Goal: Communication & Community: Participate in discussion

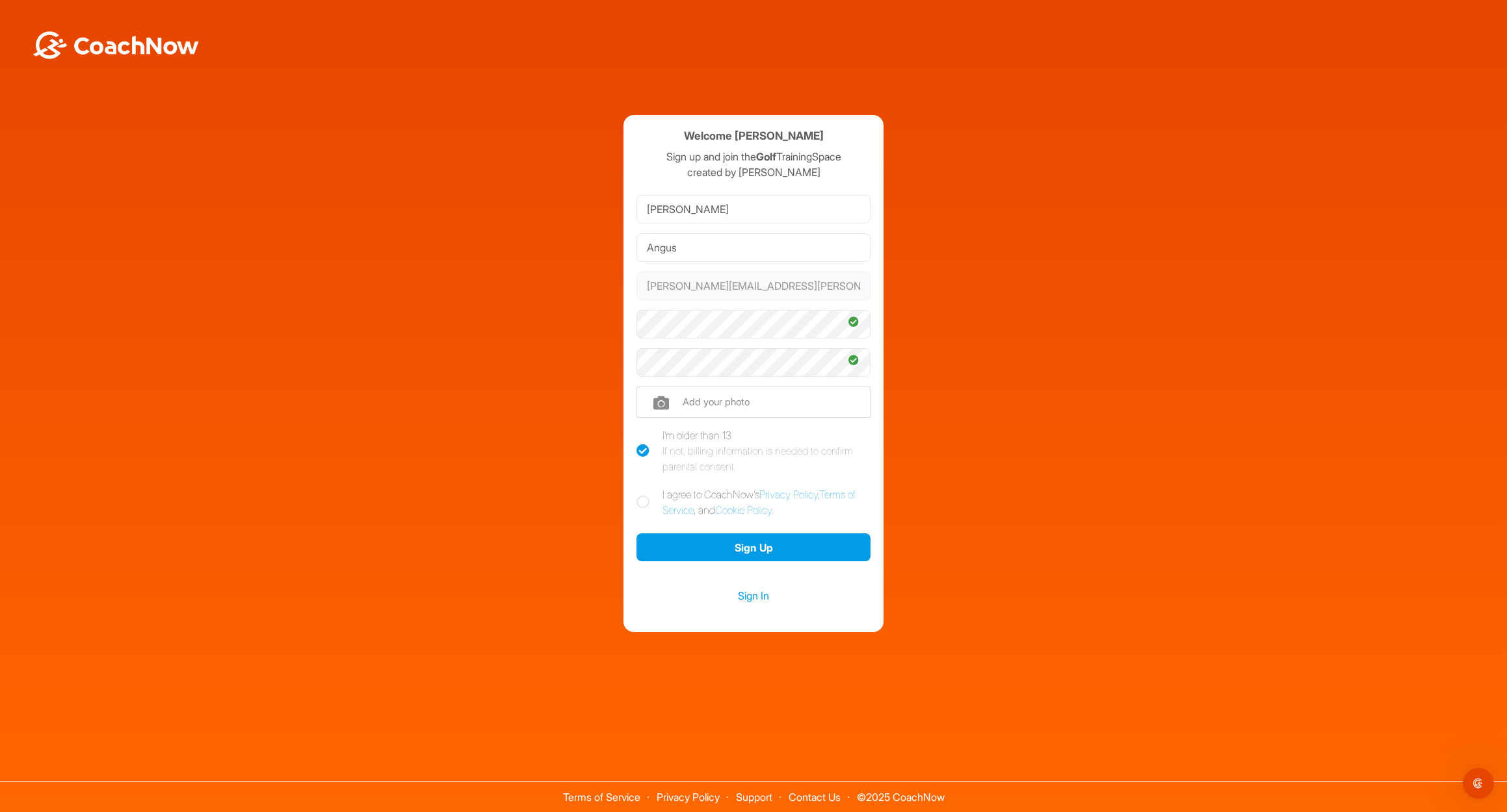
drag, startPoint x: 644, startPoint y: 503, endPoint x: 638, endPoint y: 520, distance: 18.0
click at [642, 504] on icon at bounding box center [643, 502] width 13 height 13
click at [642, 495] on input "I agree to CoachNow's Privacy Policy , Terms of Service , and Cookie Policy ." at bounding box center [640, 490] width 8 height 8
checkbox input "true"
click at [723, 546] on button "Sign Up" at bounding box center [754, 547] width 234 height 28
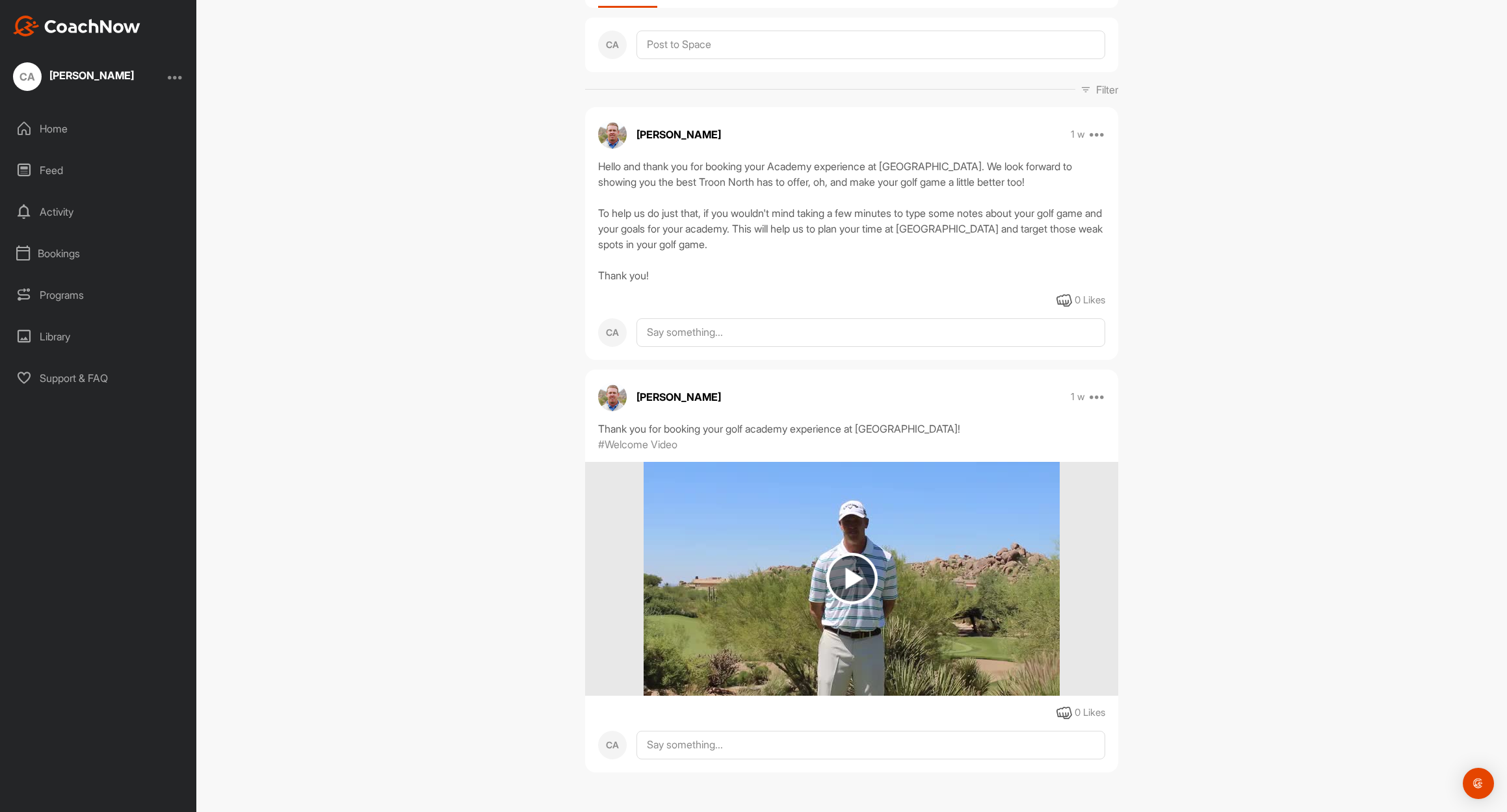
scroll to position [128, 0]
click at [659, 334] on textarea at bounding box center [870, 333] width 469 height 29
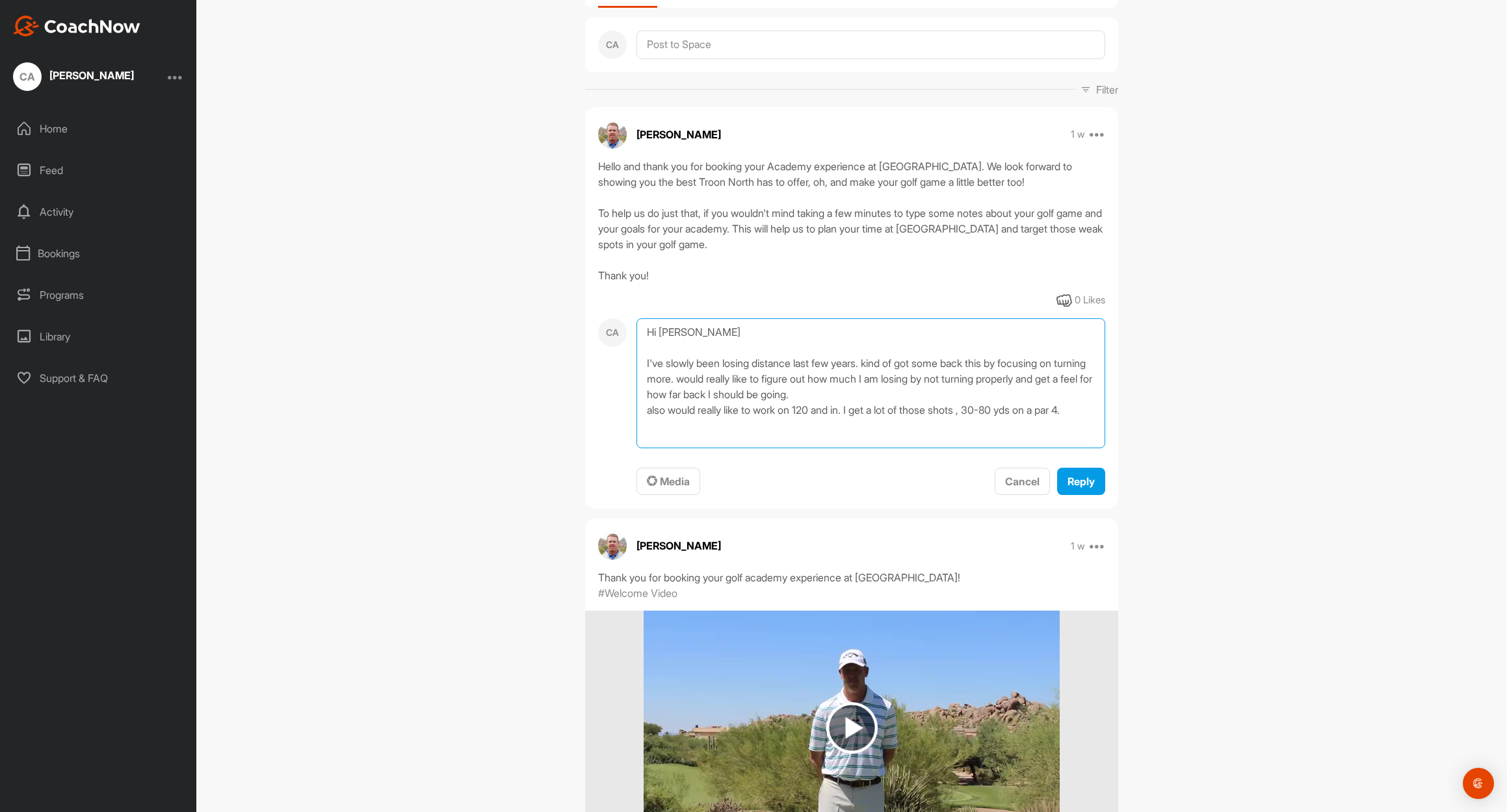
click at [1006, 365] on textarea "Hi [PERSON_NAME] I've slowly been losing distance last few years. kind of got s…" at bounding box center [870, 384] width 469 height 130
click at [1096, 412] on textarea "Hi [PERSON_NAME] I've slowly been losing distance last few years. kind of got s…" at bounding box center [870, 383] width 469 height 130
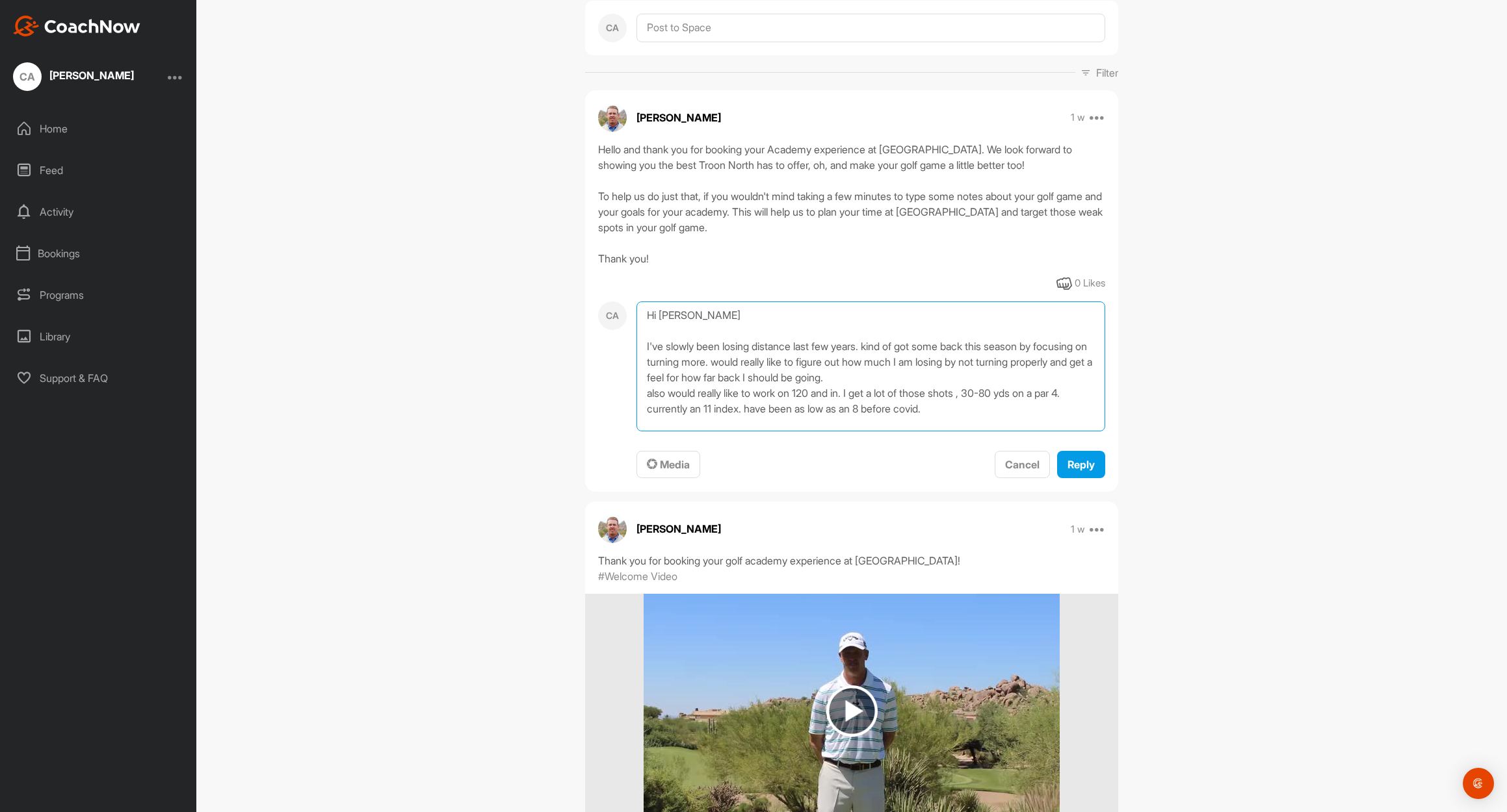
scroll to position [156, 0]
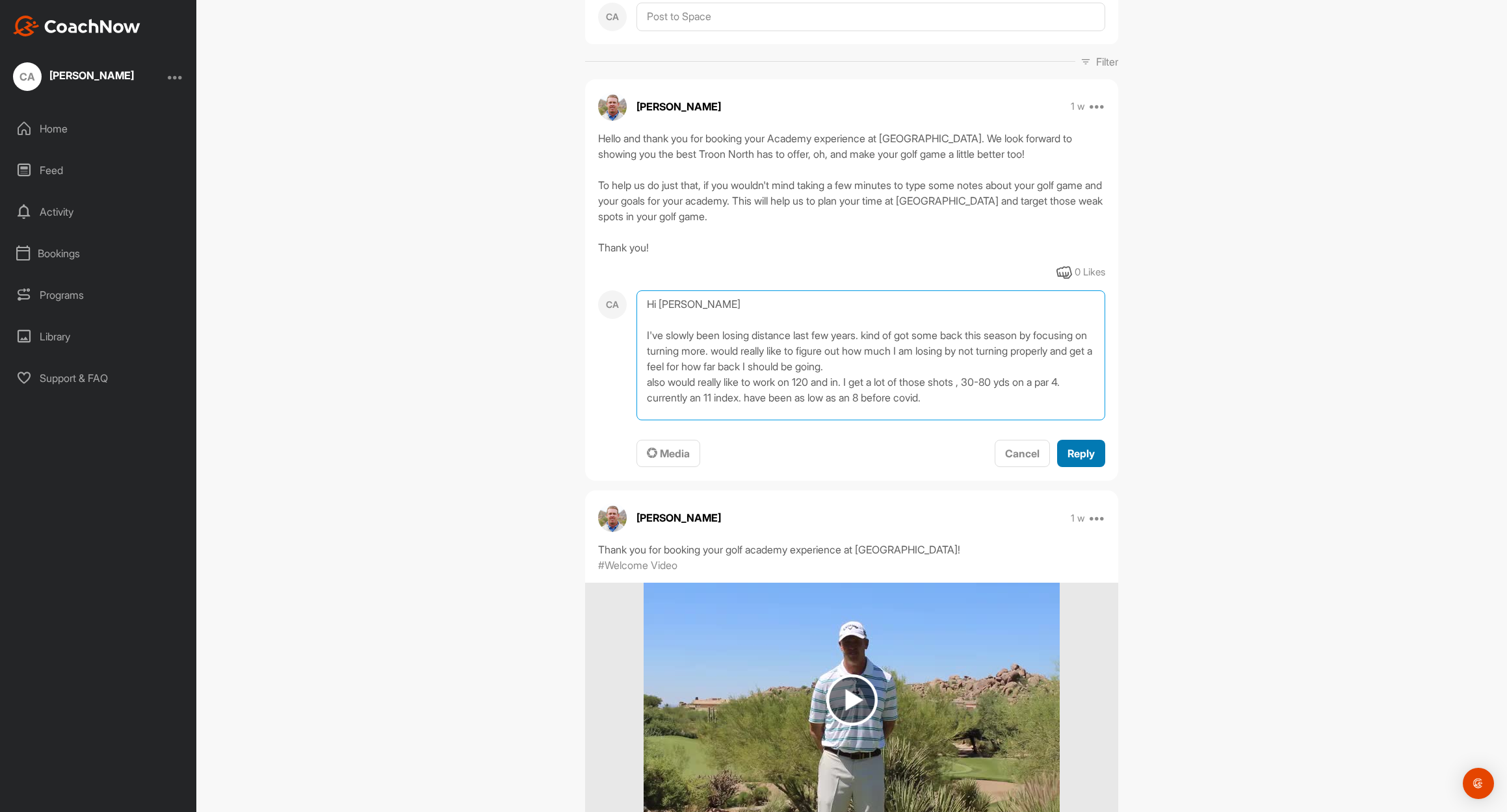
type textarea "Hi [PERSON_NAME] I've slowly been losing distance last few years. kind of got s…"
click at [1084, 460] on span "Reply" at bounding box center [1081, 453] width 28 height 13
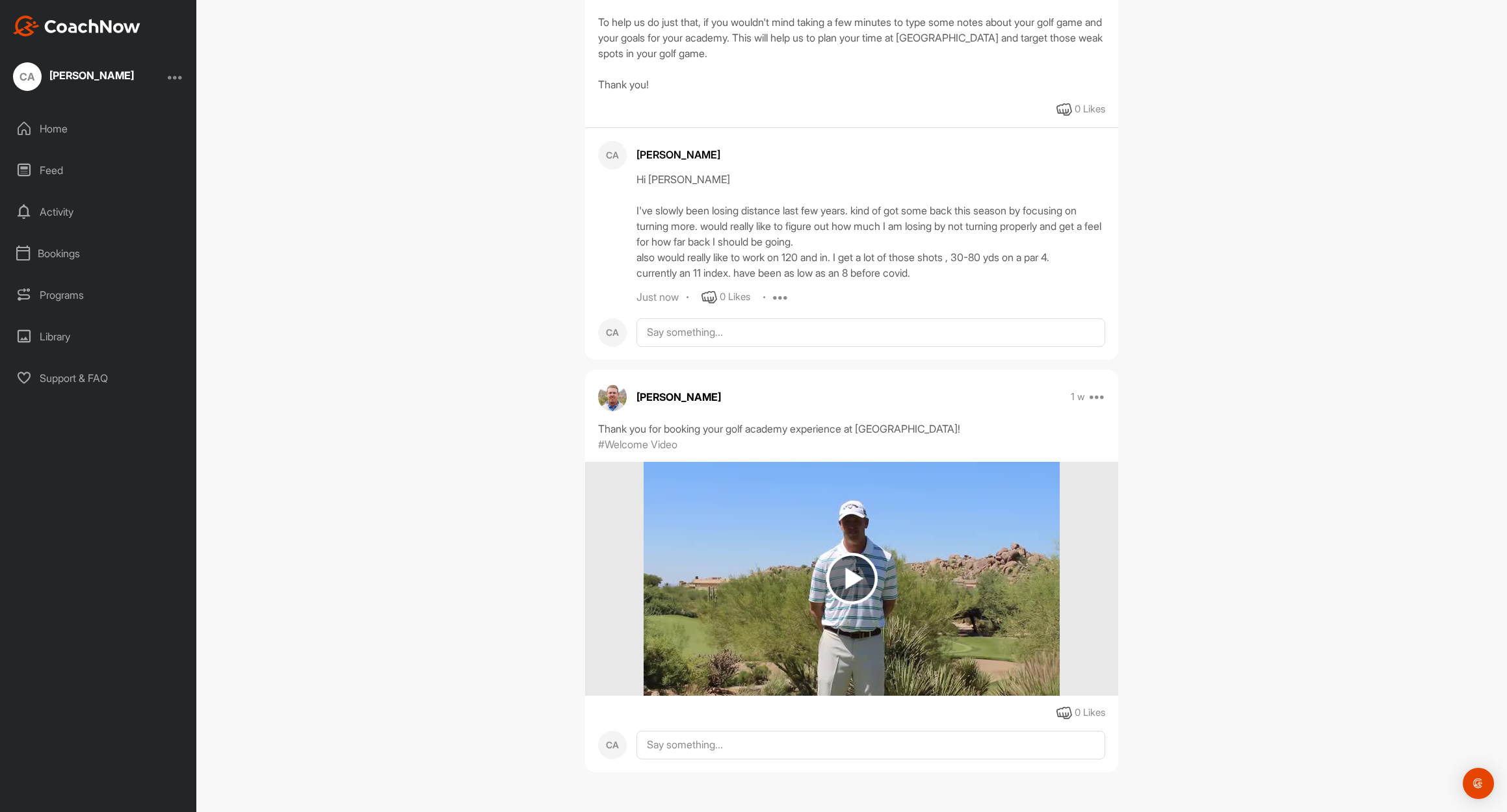
scroll to position [319, 0]
click at [844, 579] on img at bounding box center [852, 579] width 52 height 52
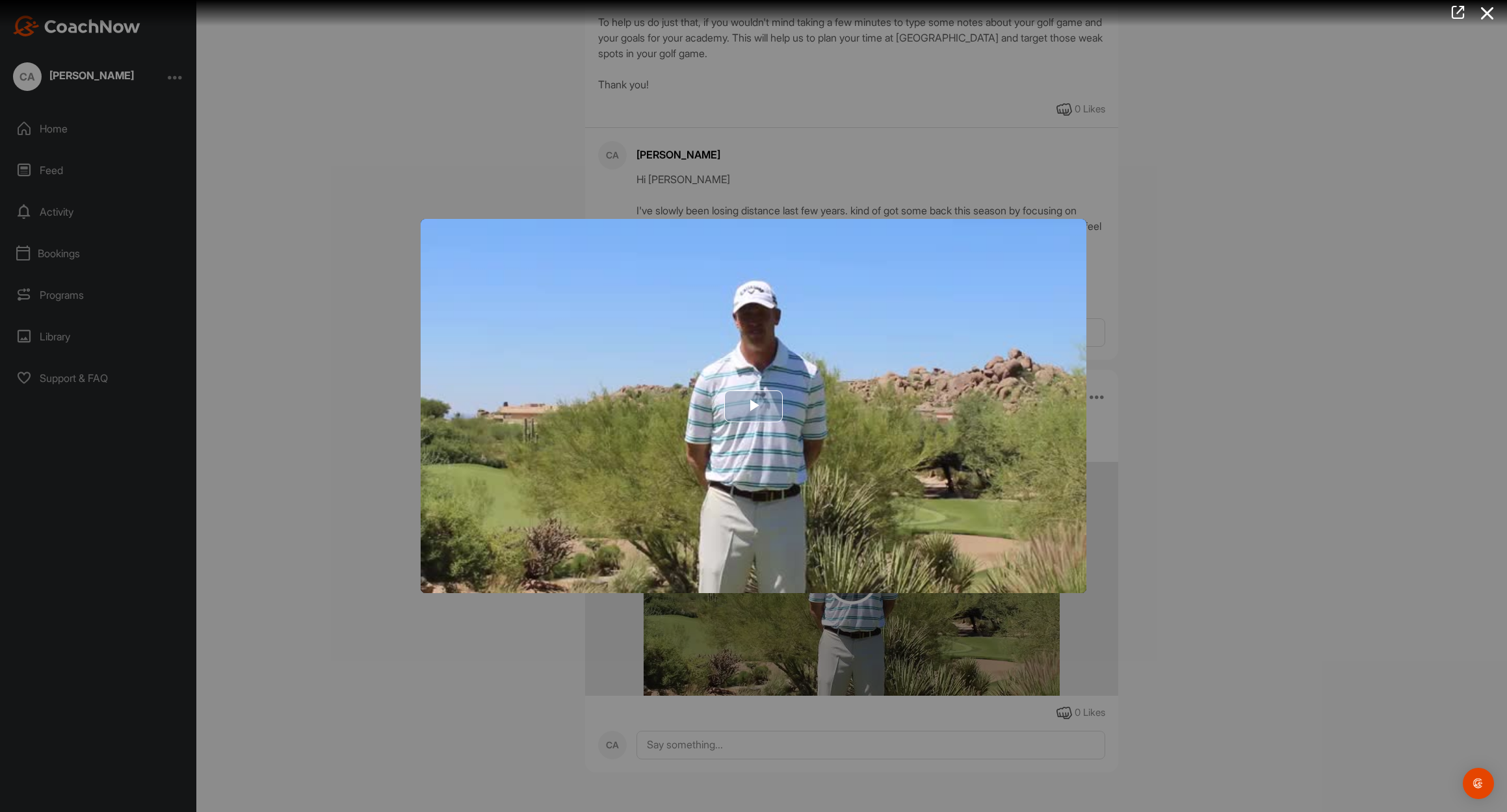
click at [754, 406] on span "Video Player" at bounding box center [754, 406] width 0 height 0
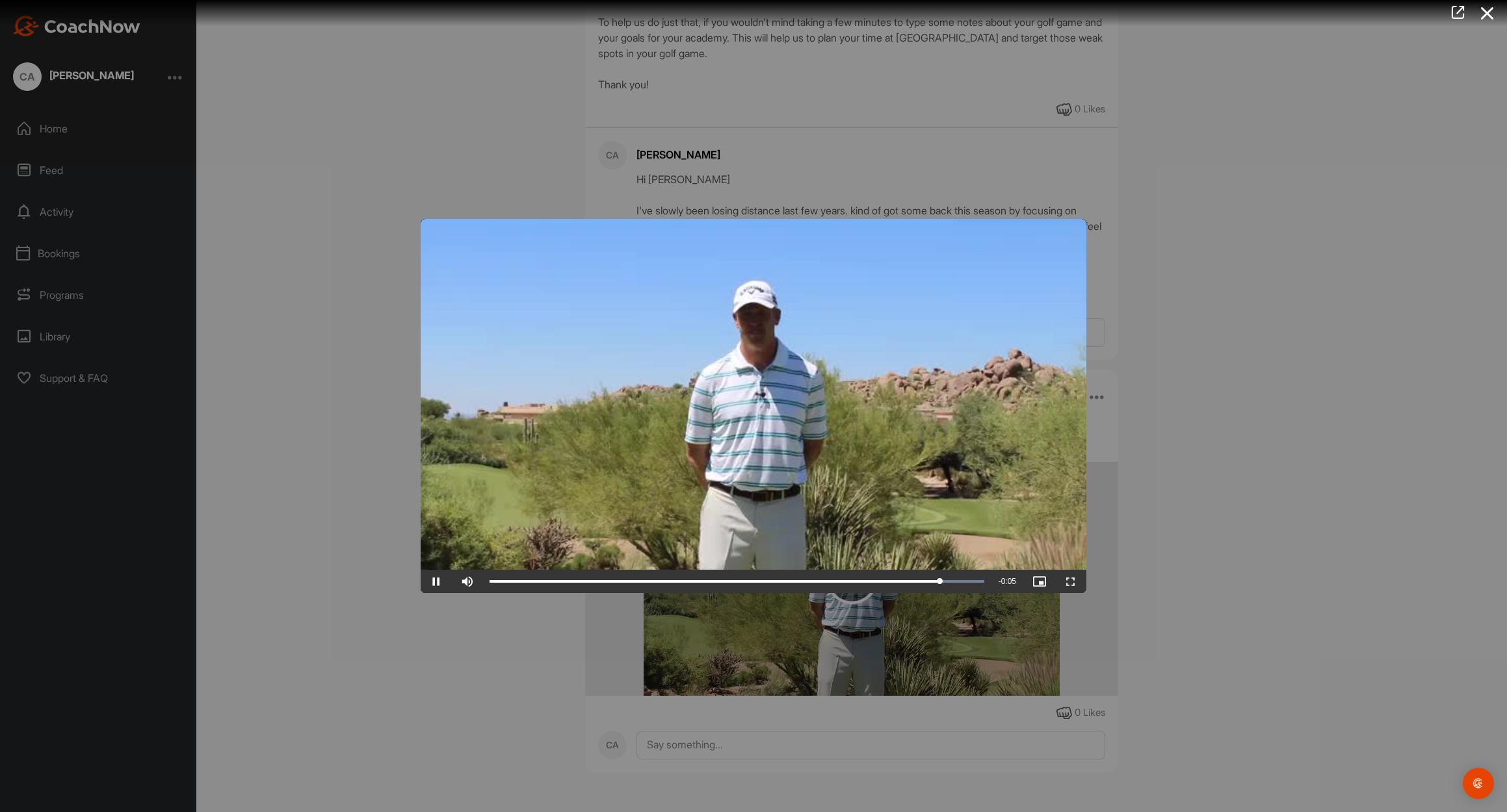
click at [437, 582] on span "Video Player" at bounding box center [436, 582] width 31 height 0
click at [428, 197] on div at bounding box center [754, 406] width 1507 height 812
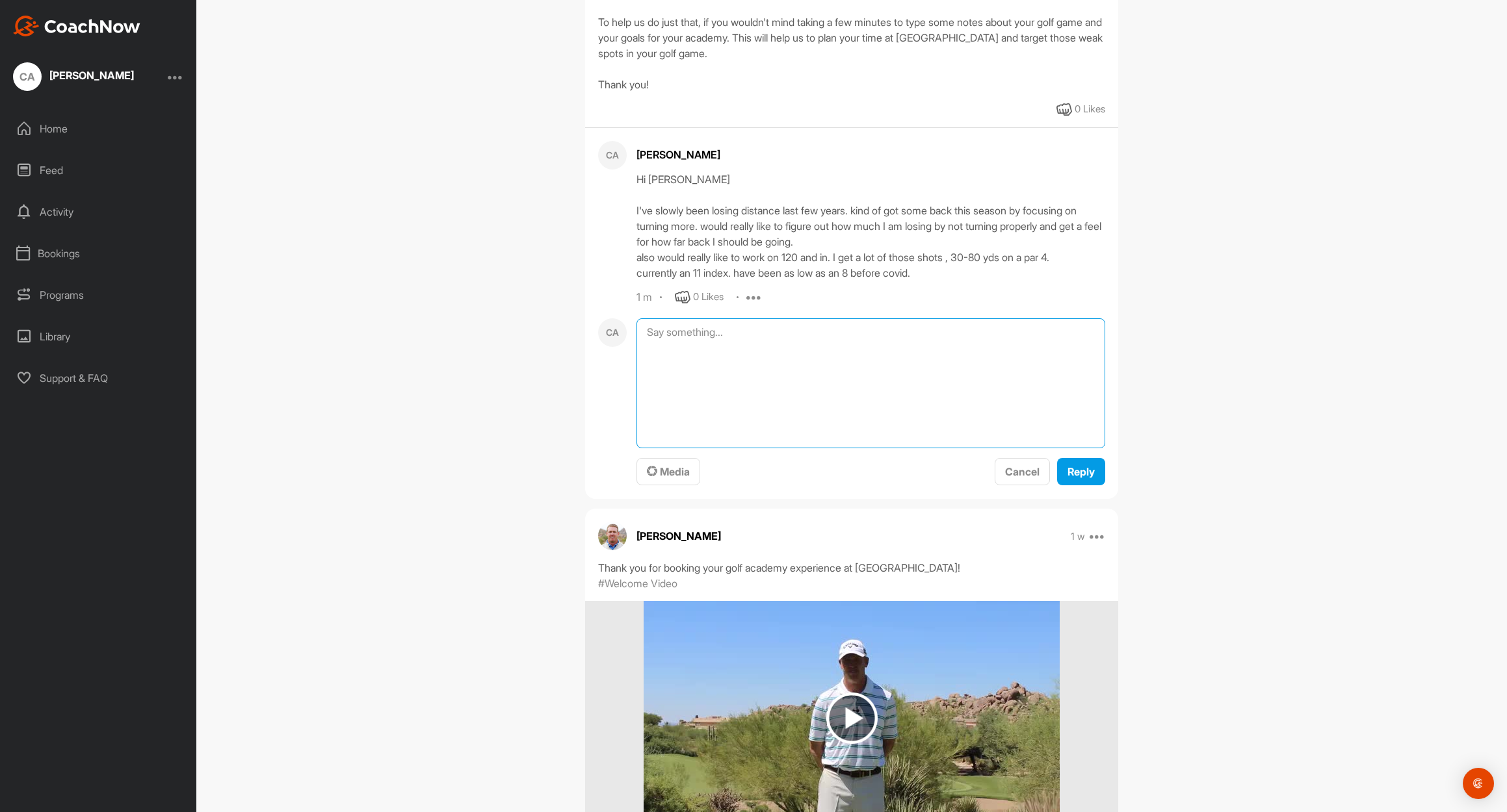
click at [759, 336] on textarea at bounding box center [870, 384] width 469 height 130
type textarea "basically shooting low 80s from White tees and mid 80s from Blue. get 3-4 round…"
click at [1090, 479] on div "Reply" at bounding box center [1081, 471] width 28 height 15
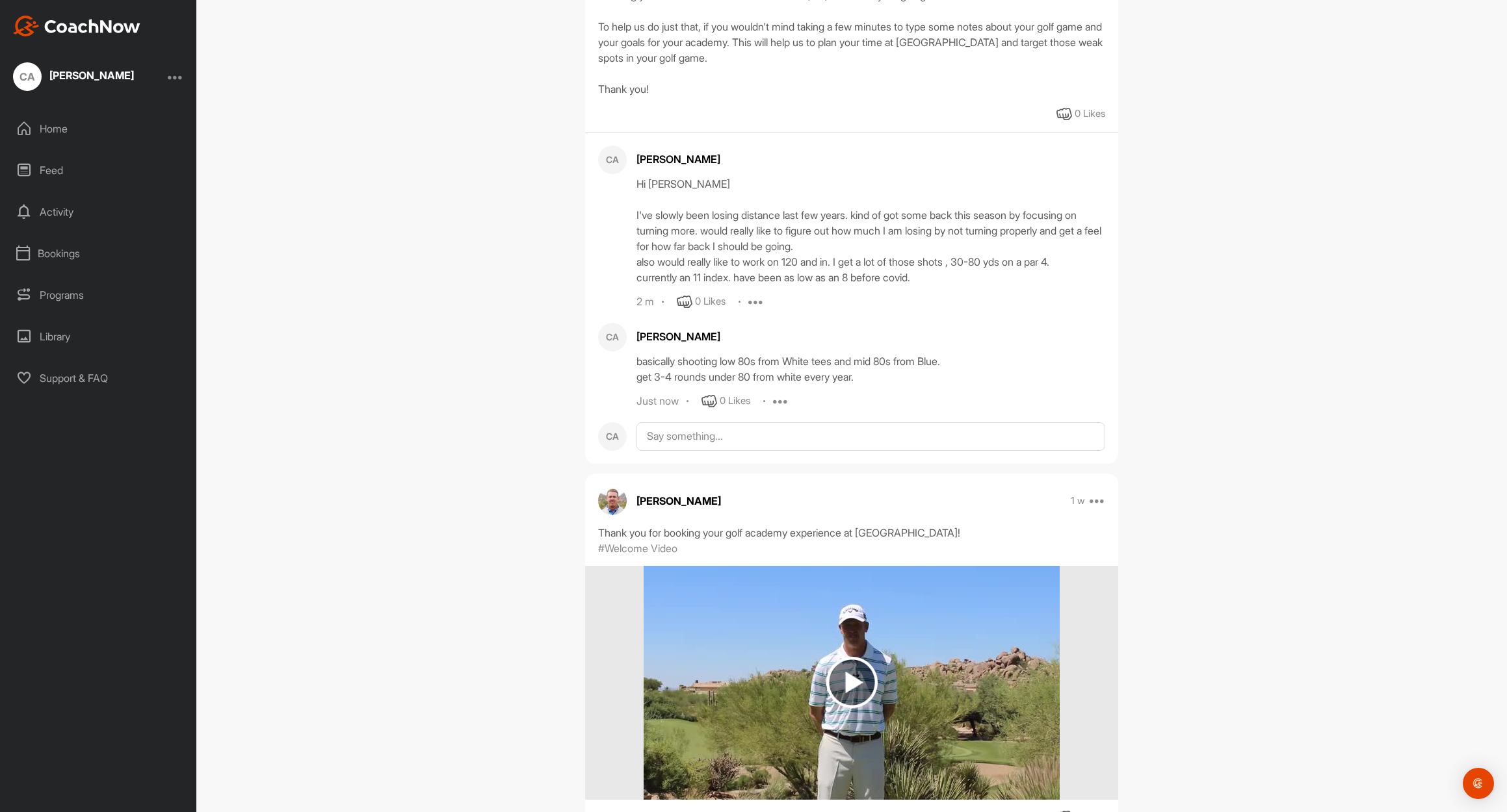
scroll to position [312, 0]
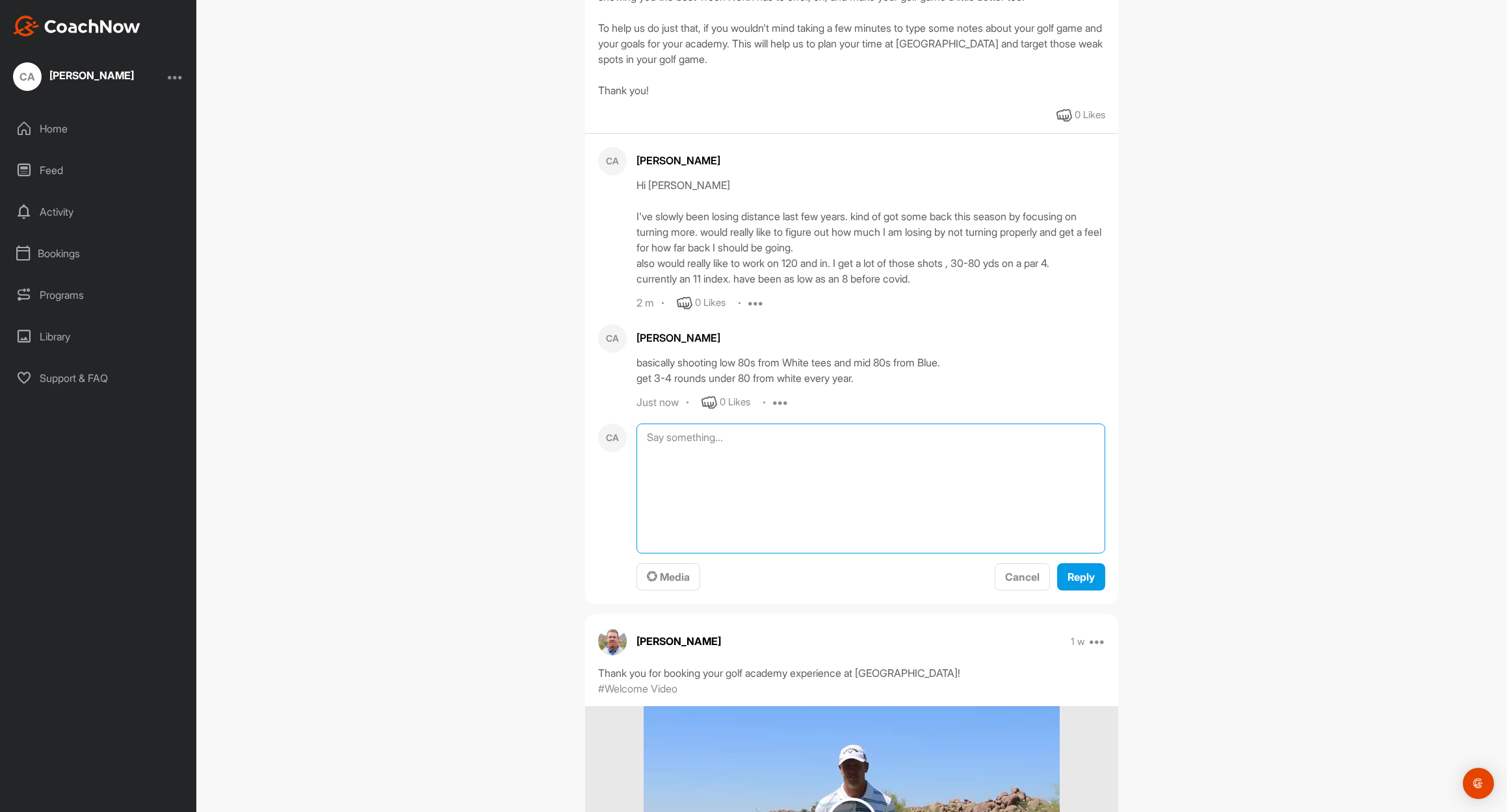
click at [673, 441] on textarea at bounding box center [870, 489] width 469 height 130
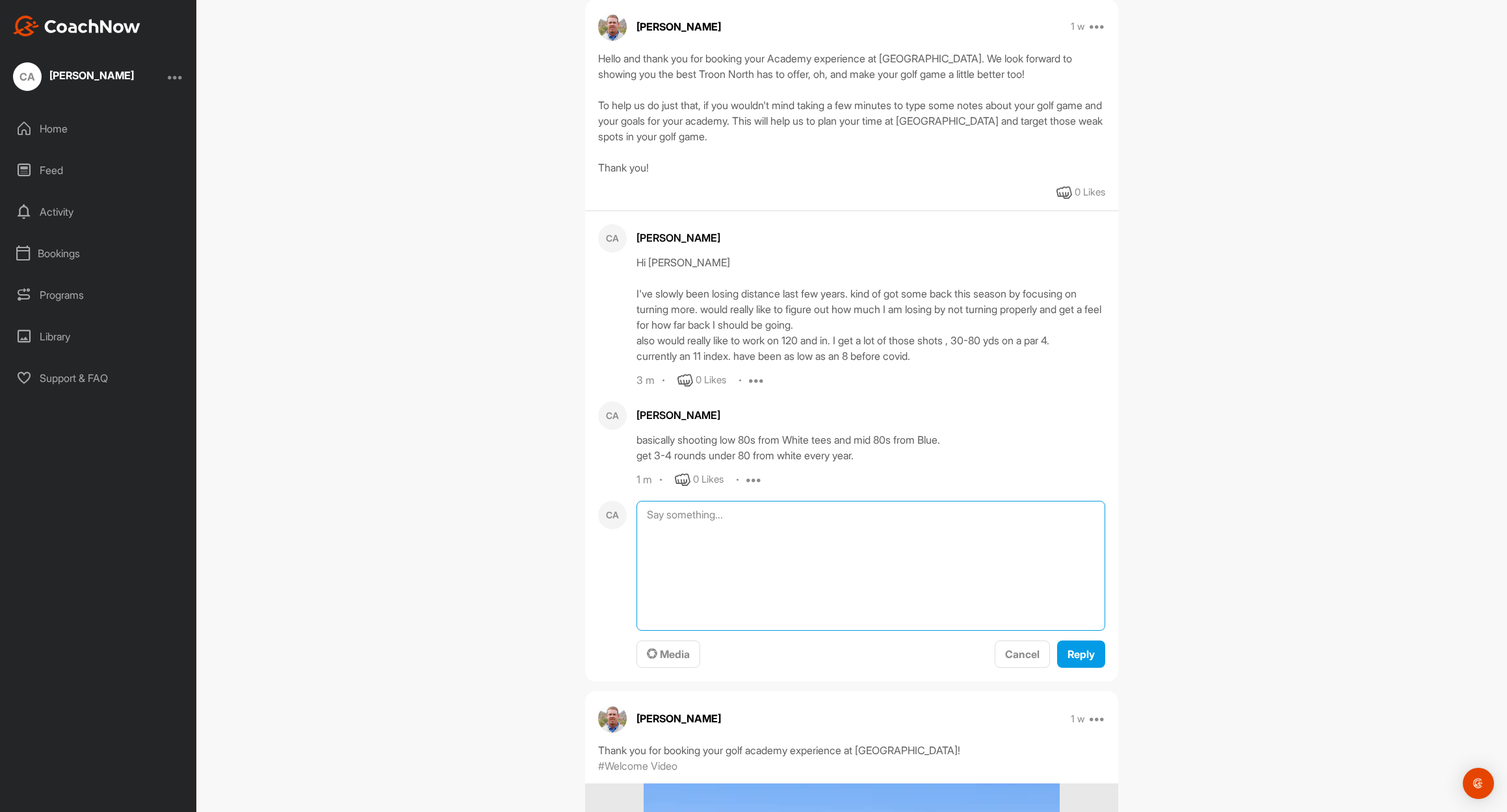
scroll to position [234, 0]
click at [797, 518] on textarea "would like to learn some better form and drills as well." at bounding box center [870, 568] width 469 height 130
type textarea "would like to learn some better putting form and drills as well."
click at [1094, 656] on span "Reply" at bounding box center [1081, 655] width 28 height 13
